Goal: Find contact information: Find contact information

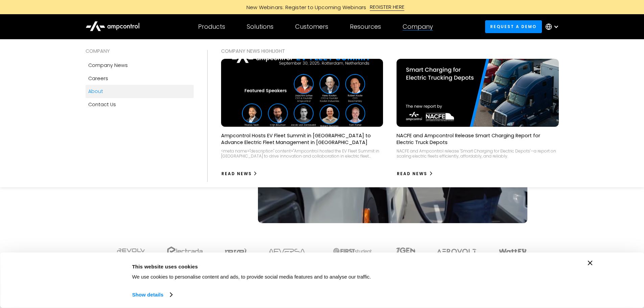
click at [122, 89] on link "About" at bounding box center [140, 91] width 108 height 13
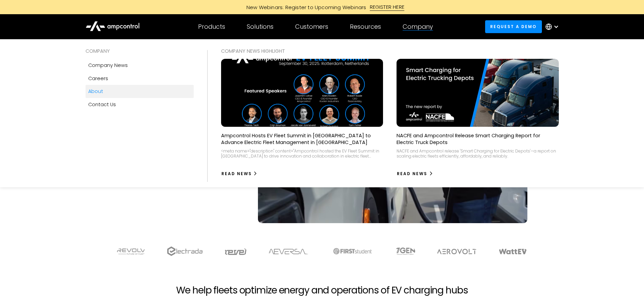
click at [125, 92] on link "About" at bounding box center [140, 91] width 108 height 13
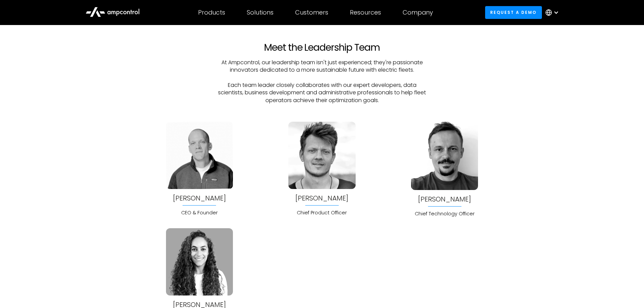
scroll to position [1792, 0]
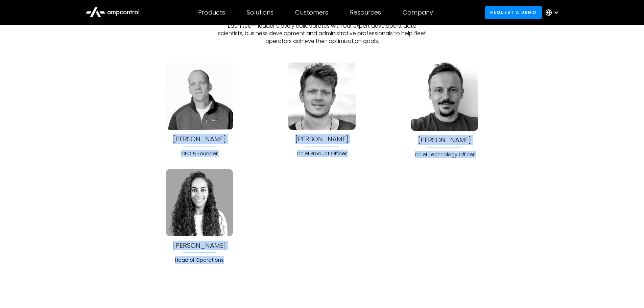
drag, startPoint x: 164, startPoint y: 133, endPoint x: 232, endPoint y: 261, distance: 145.4
click at [232, 261] on div "[PERSON_NAME] CEO & Founder [PERSON_NAME] Chief Product Officer [PERSON_NAME] C…" at bounding box center [322, 163] width 357 height 201
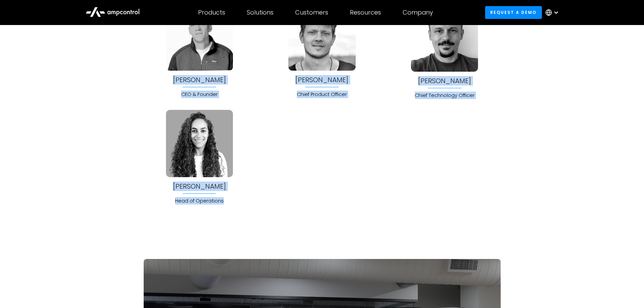
scroll to position [1893, 0]
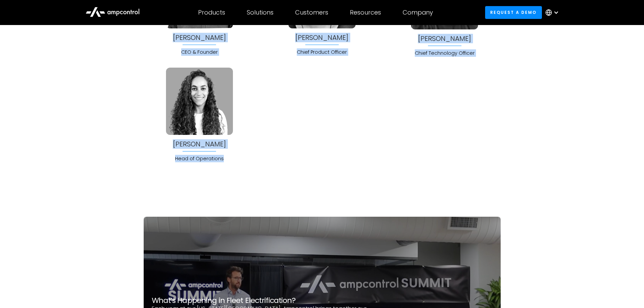
copy div "[PERSON_NAME] CEO & Founder [PERSON_NAME] Chief Product Officer [PERSON_NAME] C…"
